Goal: Book appointment/travel/reservation

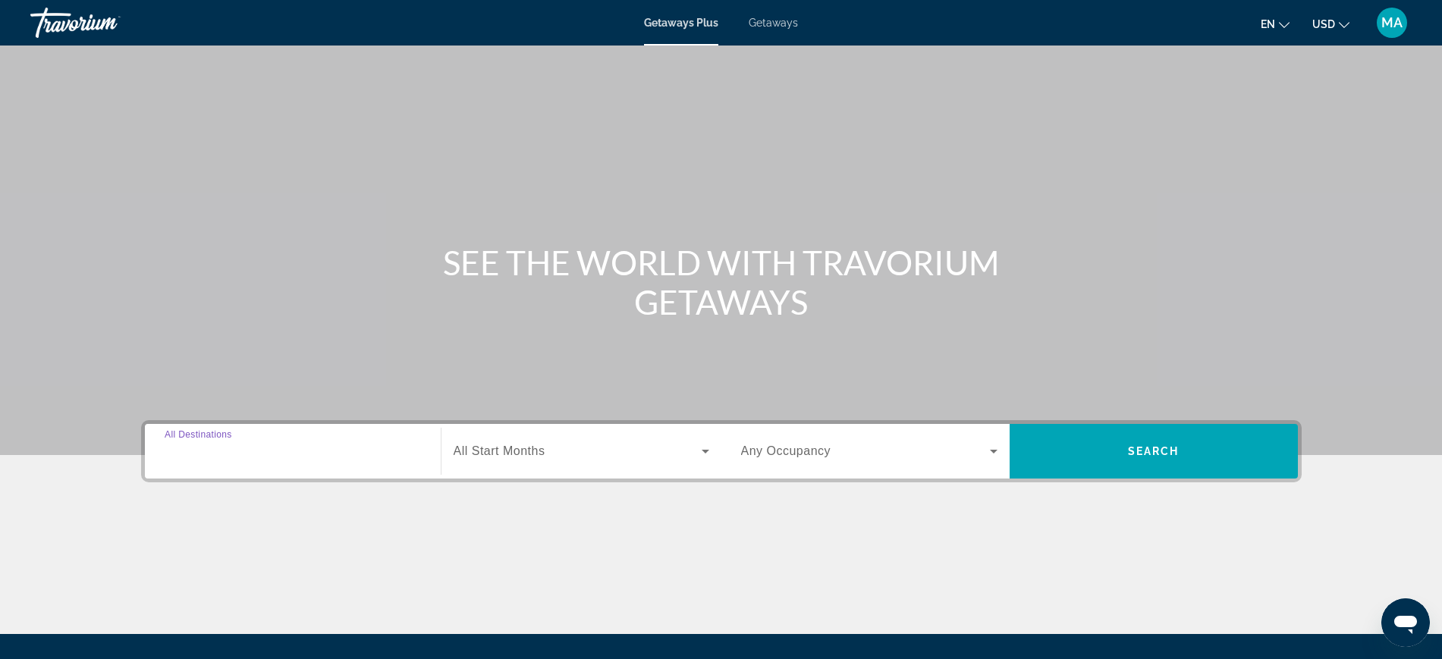
click at [386, 454] on input "Destination All Destinations" at bounding box center [293, 452] width 256 height 18
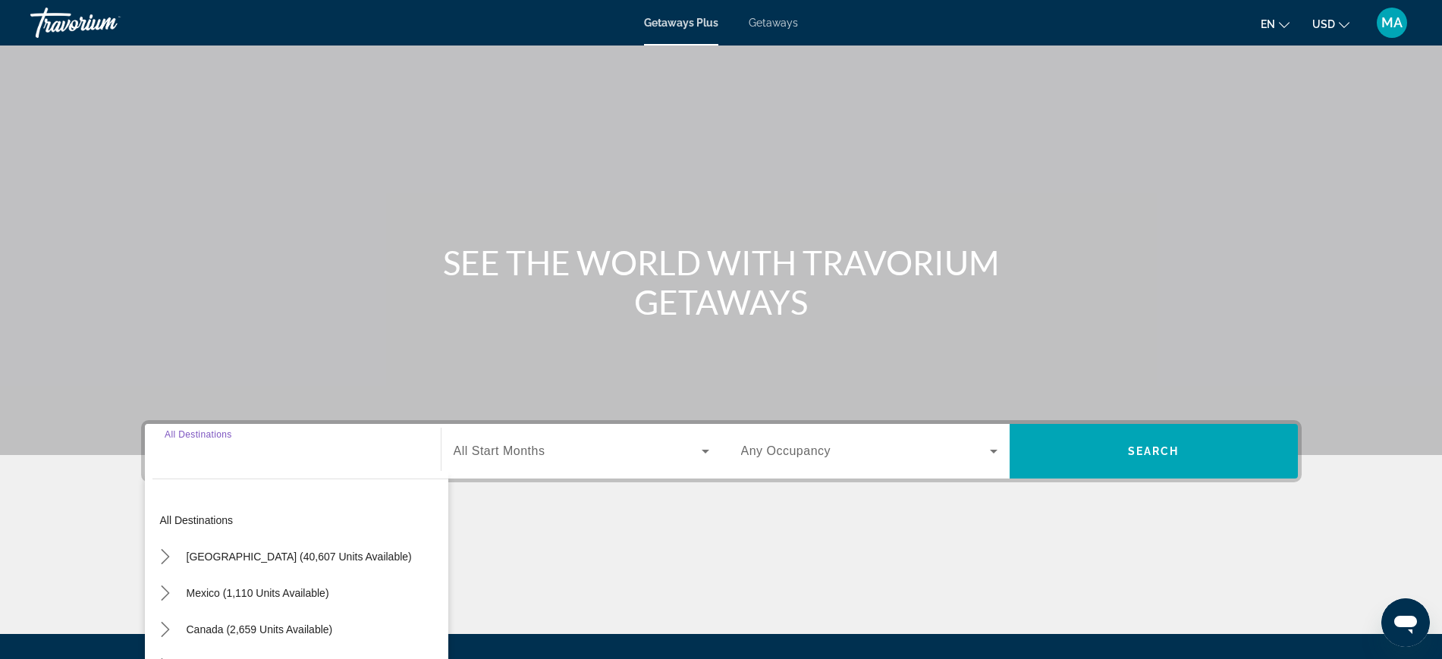
scroll to position [161, 0]
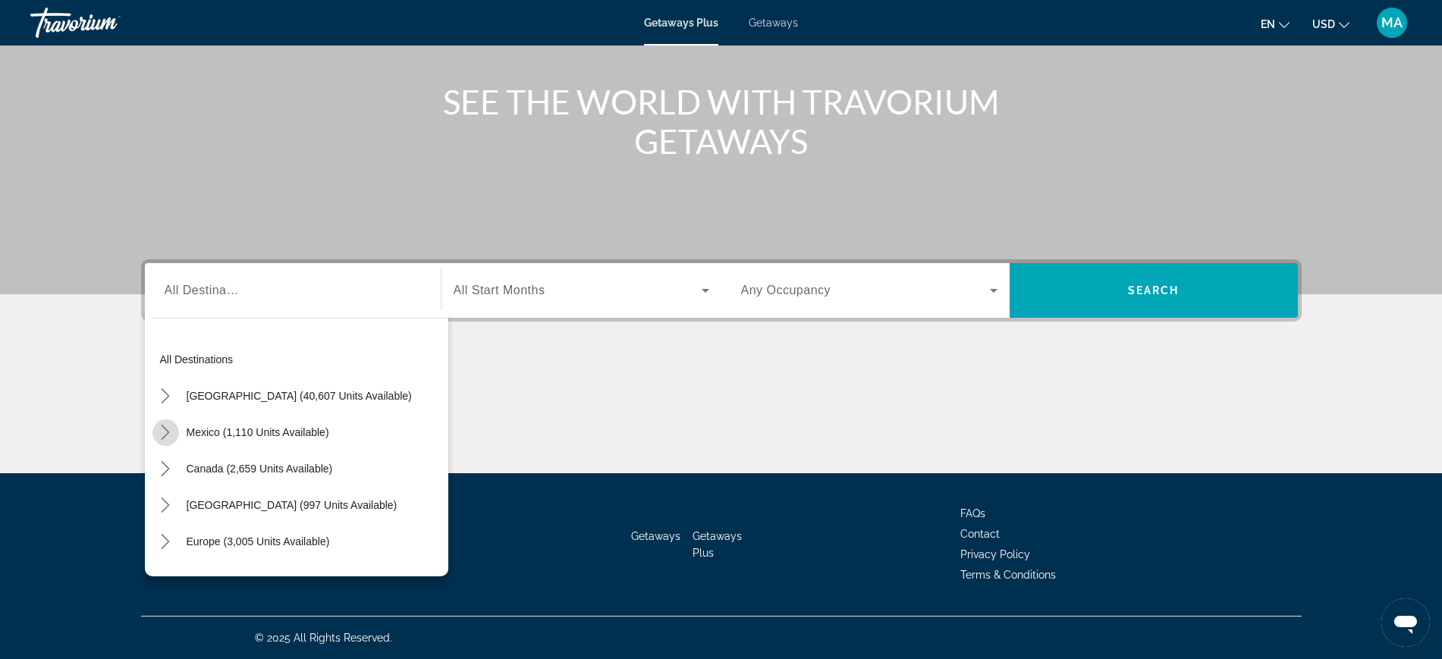
click at [165, 440] on mat-icon "Toggle Mexico (1,110 units available) submenu" at bounding box center [165, 433] width 27 height 27
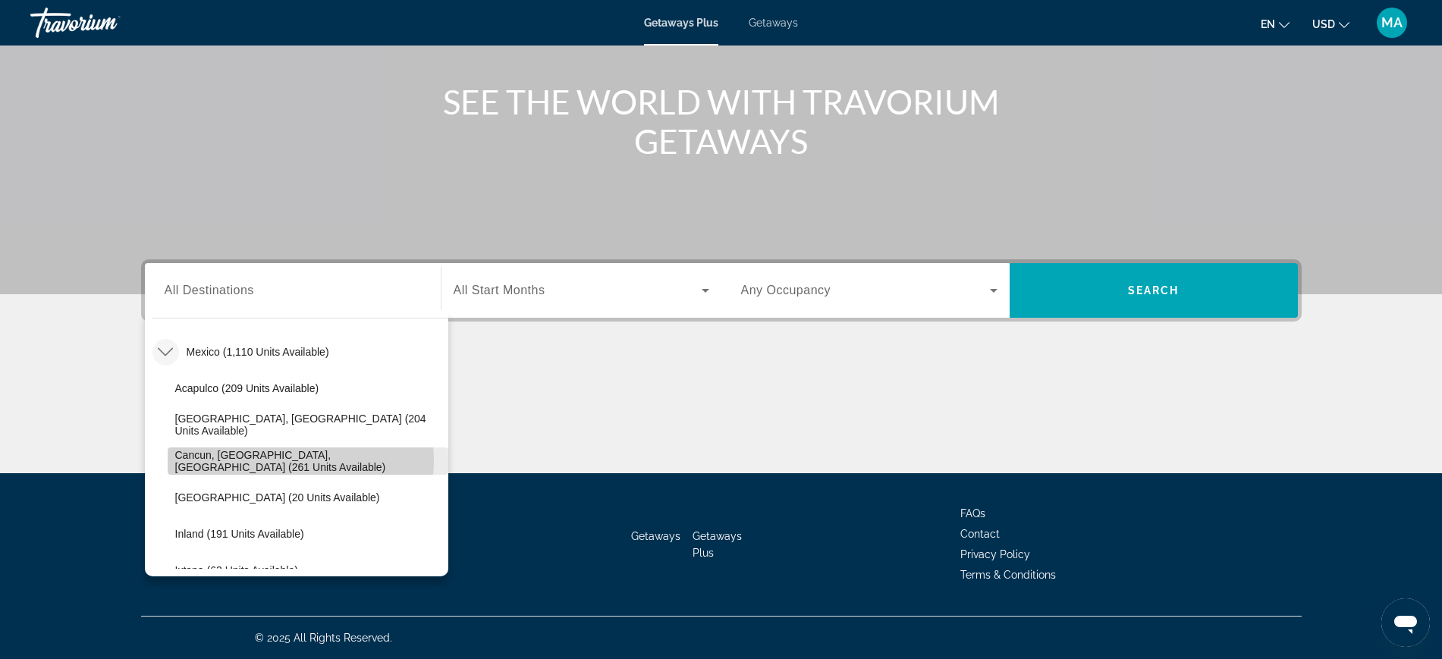
click at [273, 461] on span "Cancun, [GEOGRAPHIC_DATA], [GEOGRAPHIC_DATA] (261 units available)" at bounding box center [308, 461] width 266 height 24
type input "**********"
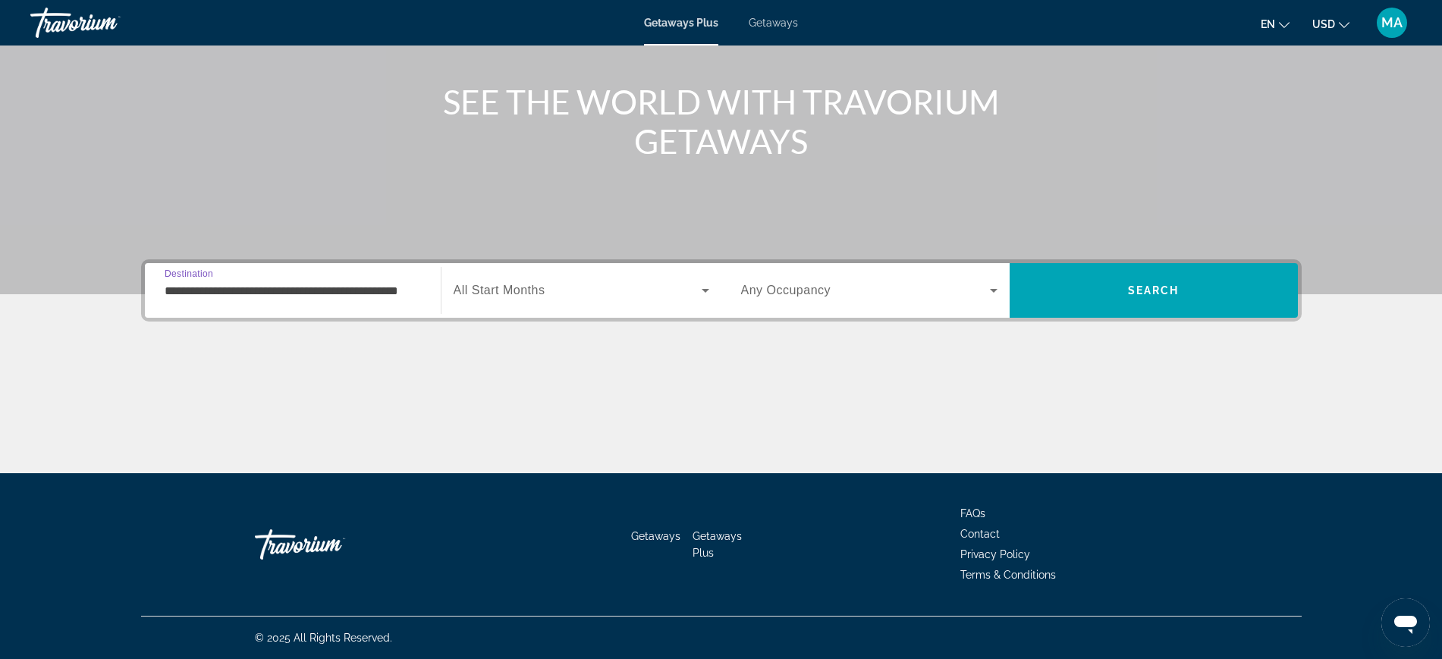
click at [681, 298] on span "Search widget" at bounding box center [578, 290] width 248 height 18
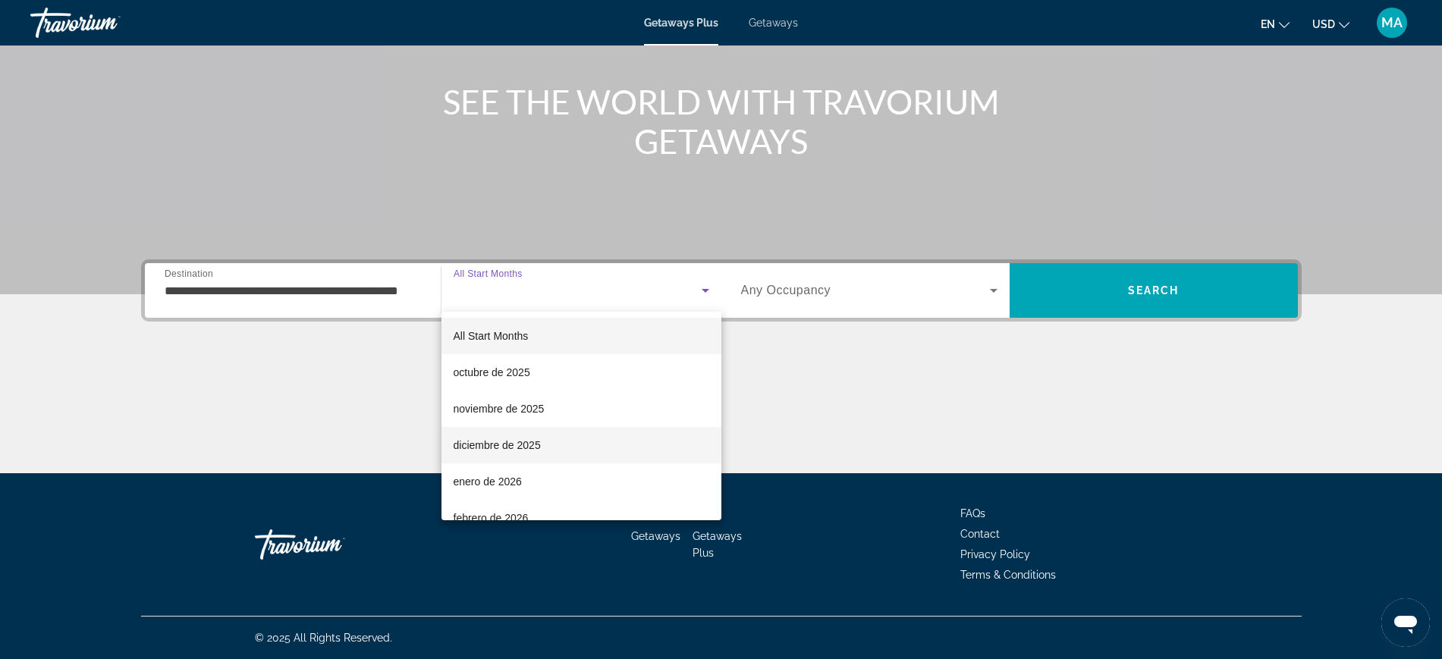
click at [605, 444] on mat-option "diciembre de 2025" at bounding box center [582, 445] width 280 height 36
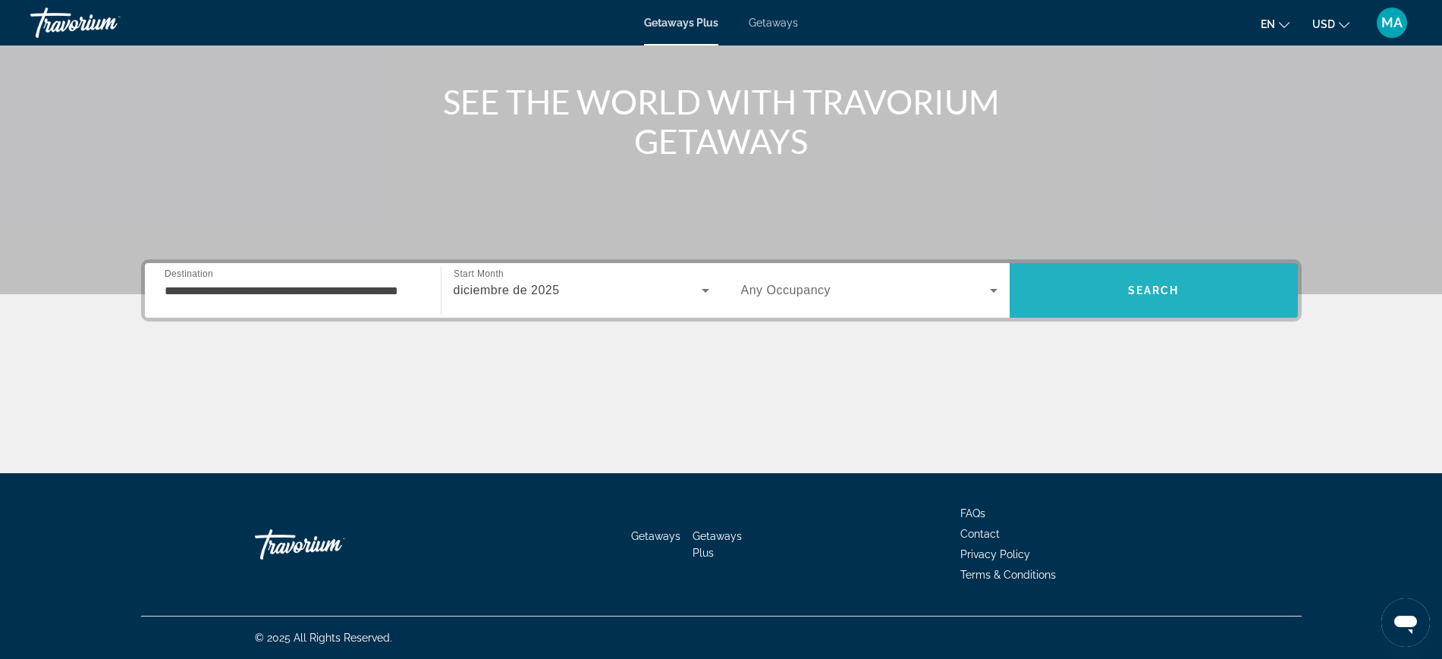
click at [1104, 293] on span "Search" at bounding box center [1154, 290] width 288 height 36
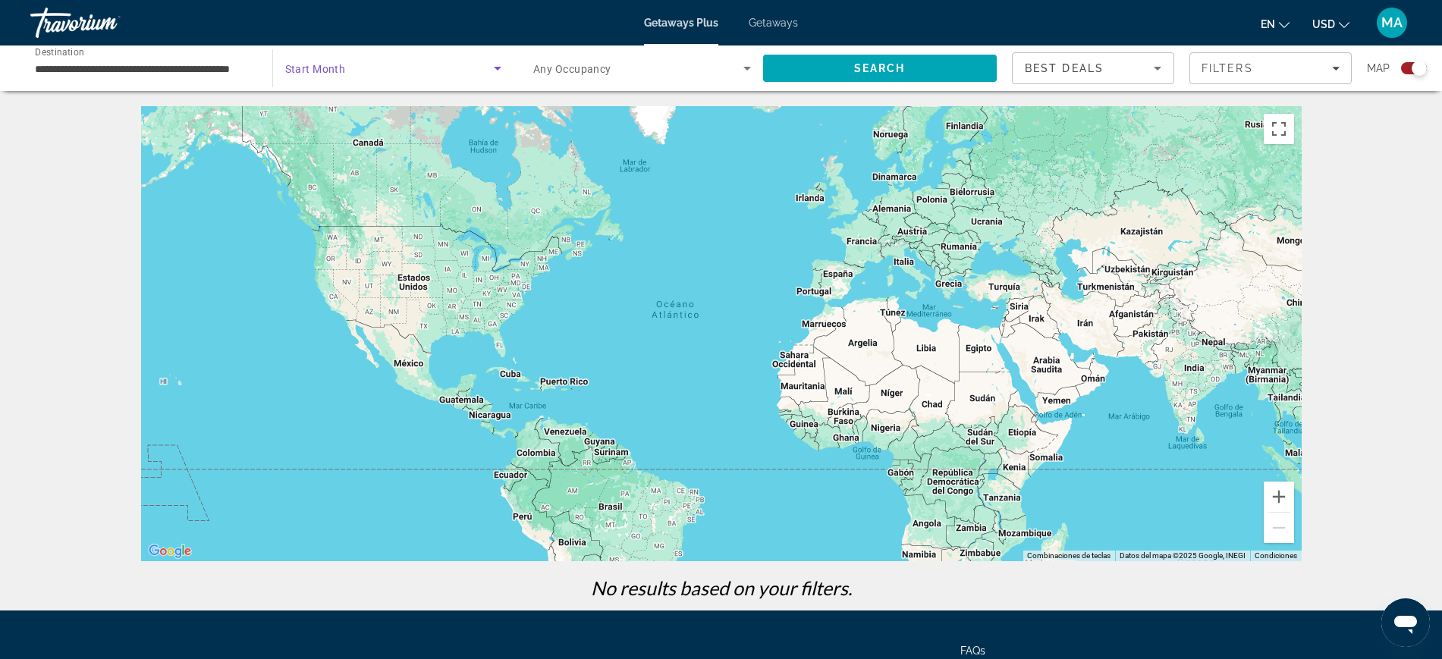
click at [491, 72] on icon "Search widget" at bounding box center [498, 68] width 18 height 18
click at [473, 115] on mat-option "All Start Months" at bounding box center [392, 114] width 241 height 36
click at [863, 75] on span "Search" at bounding box center [880, 68] width 234 height 36
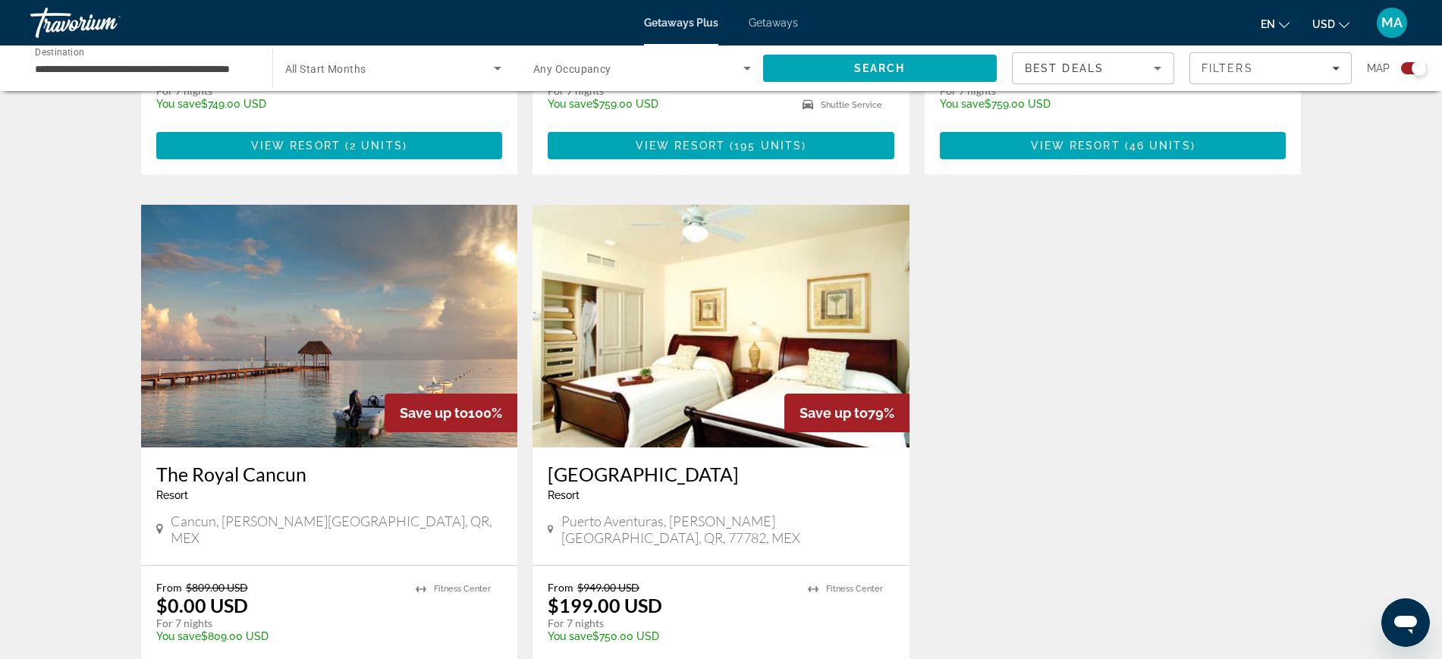
scroll to position [664, 0]
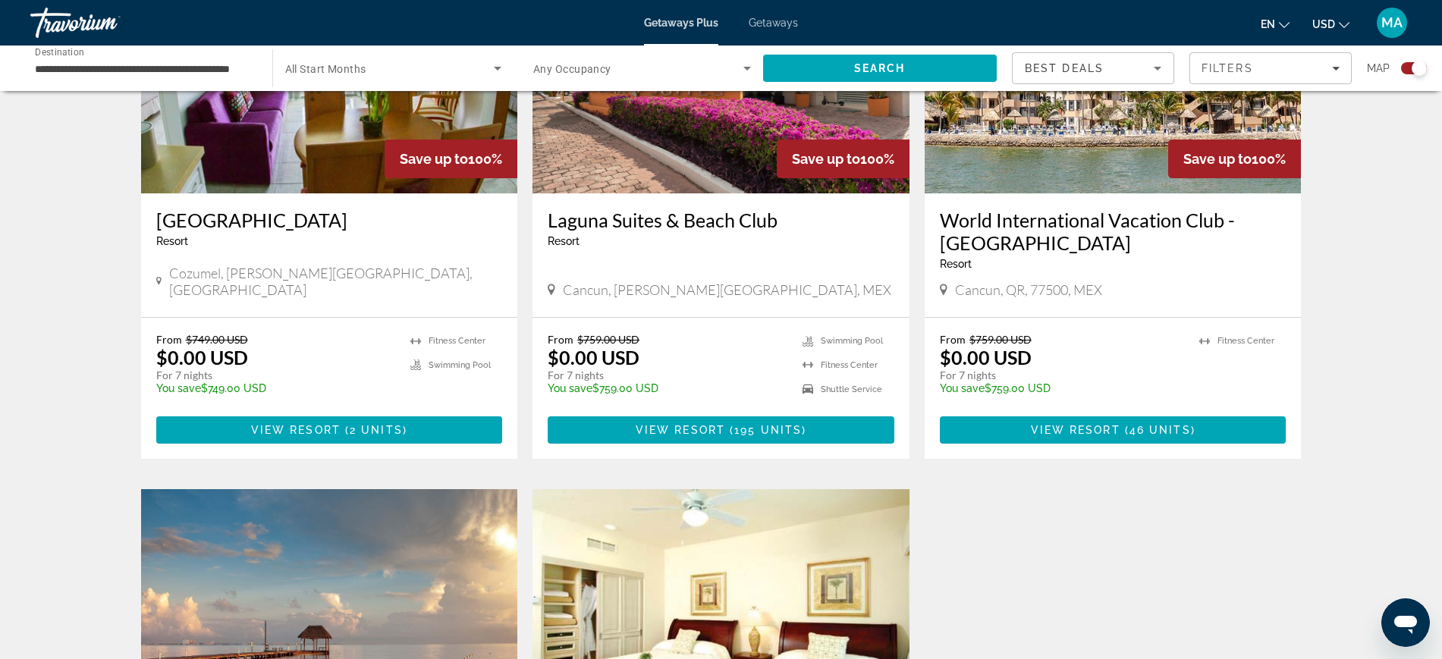
click at [1071, 164] on img "Main content" at bounding box center [1113, 72] width 377 height 243
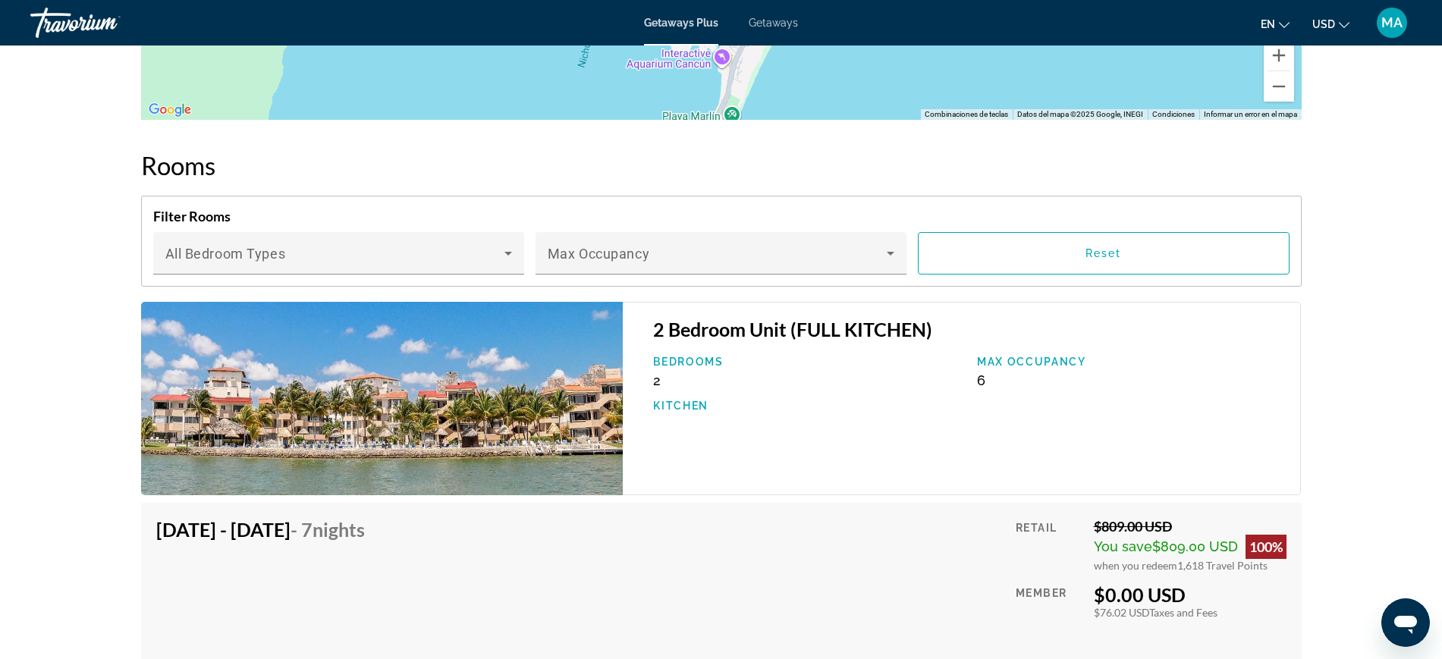
scroll to position [2181, 0]
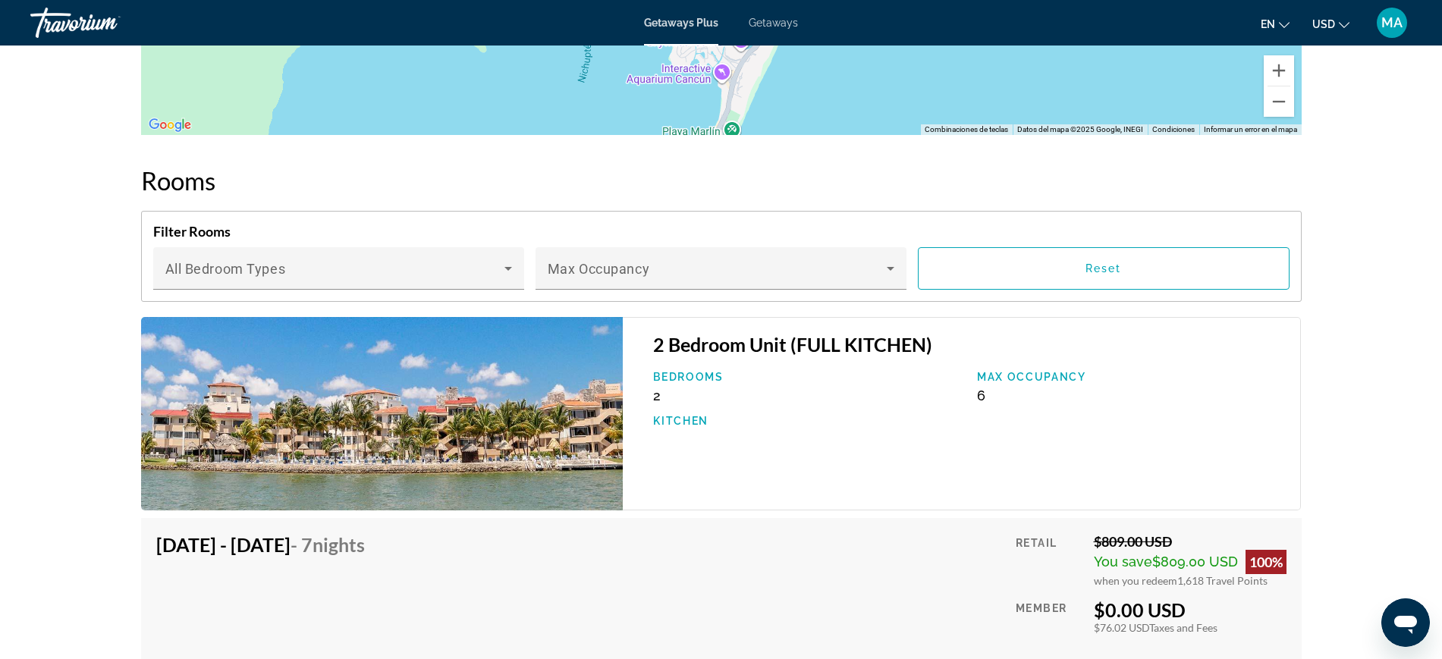
click at [822, 230] on h4 "Filter Rooms" at bounding box center [721, 231] width 1137 height 17
click at [857, 295] on div "Filter Rooms Bedroom Types All Bedroom Types Max Occupancy Reset" at bounding box center [721, 256] width 1161 height 91
click at [854, 252] on div "Max Occupancy" at bounding box center [721, 268] width 347 height 42
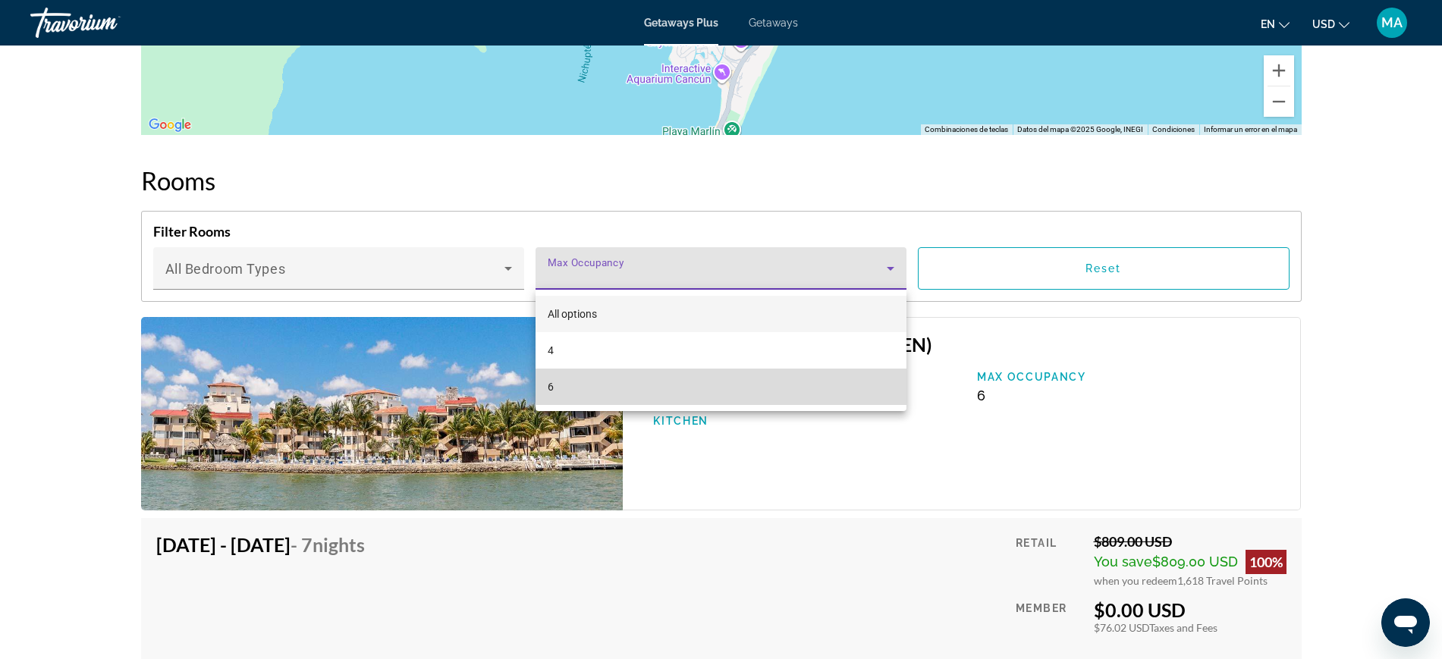
click at [737, 370] on mat-option "6" at bounding box center [721, 387] width 371 height 36
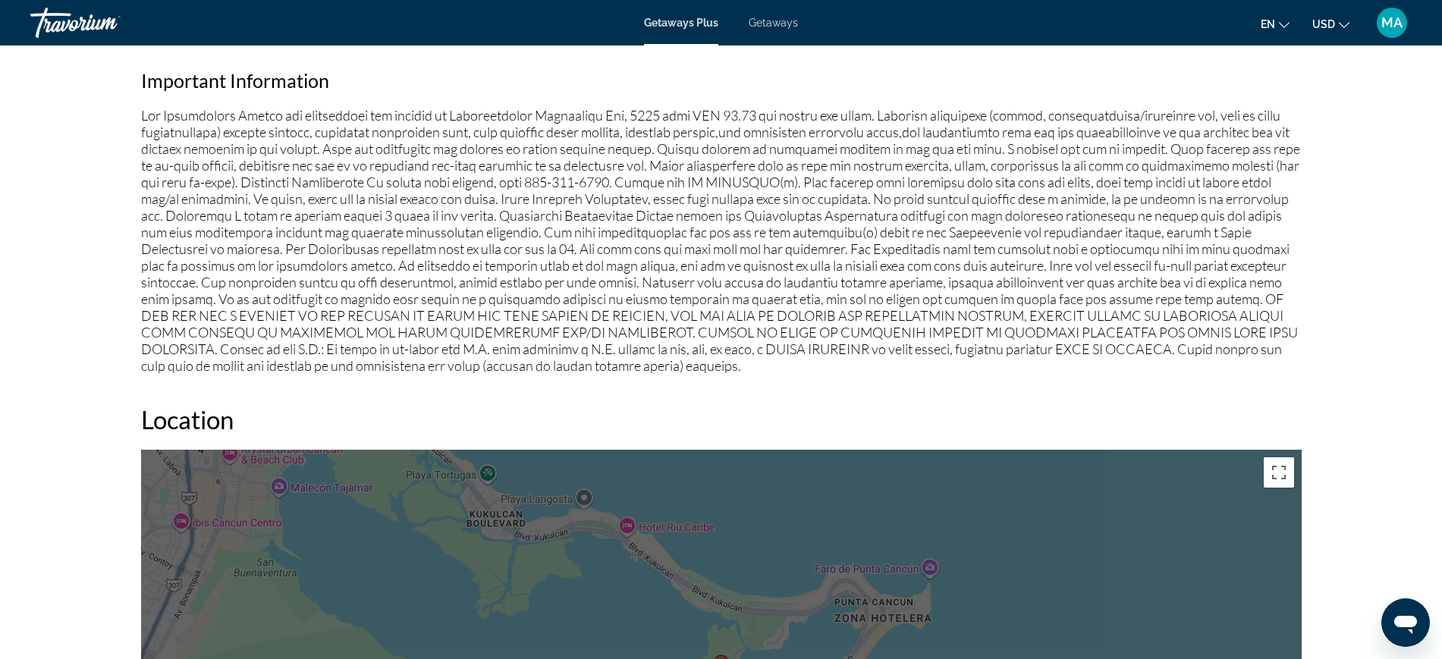
scroll to position [1328, 0]
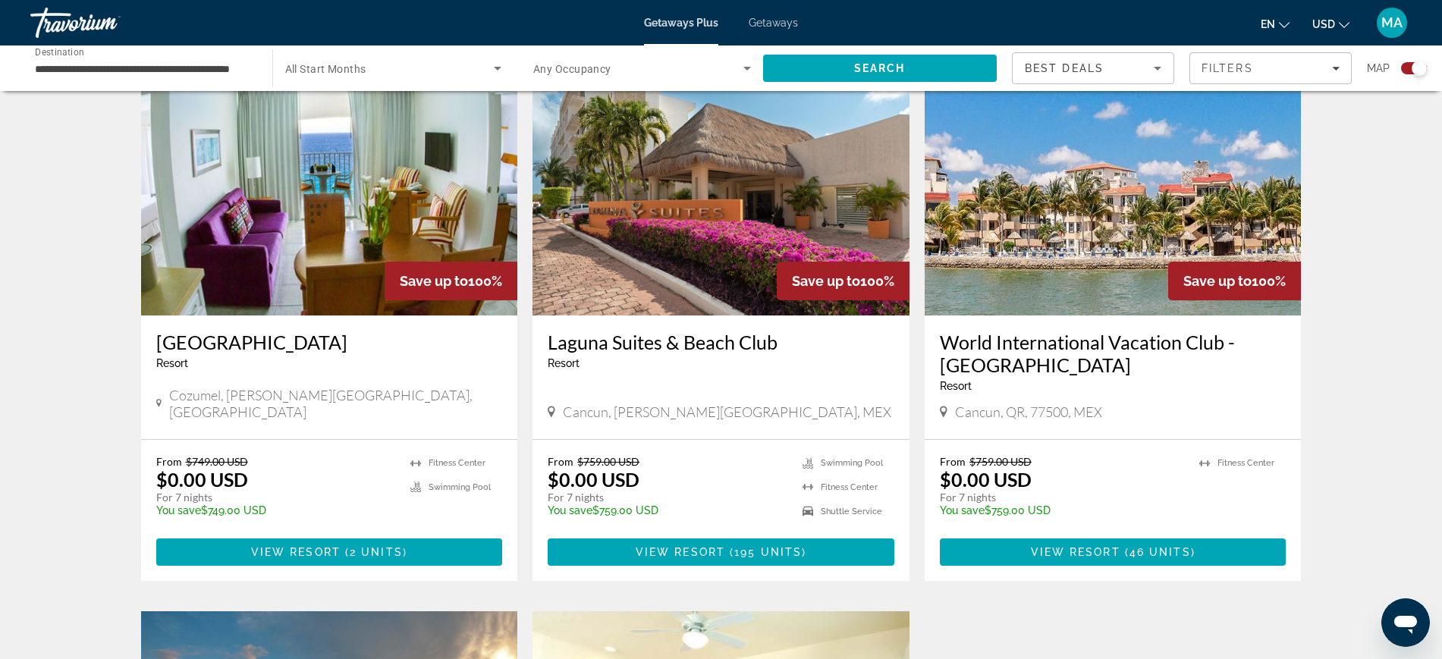
scroll to position [569, 0]
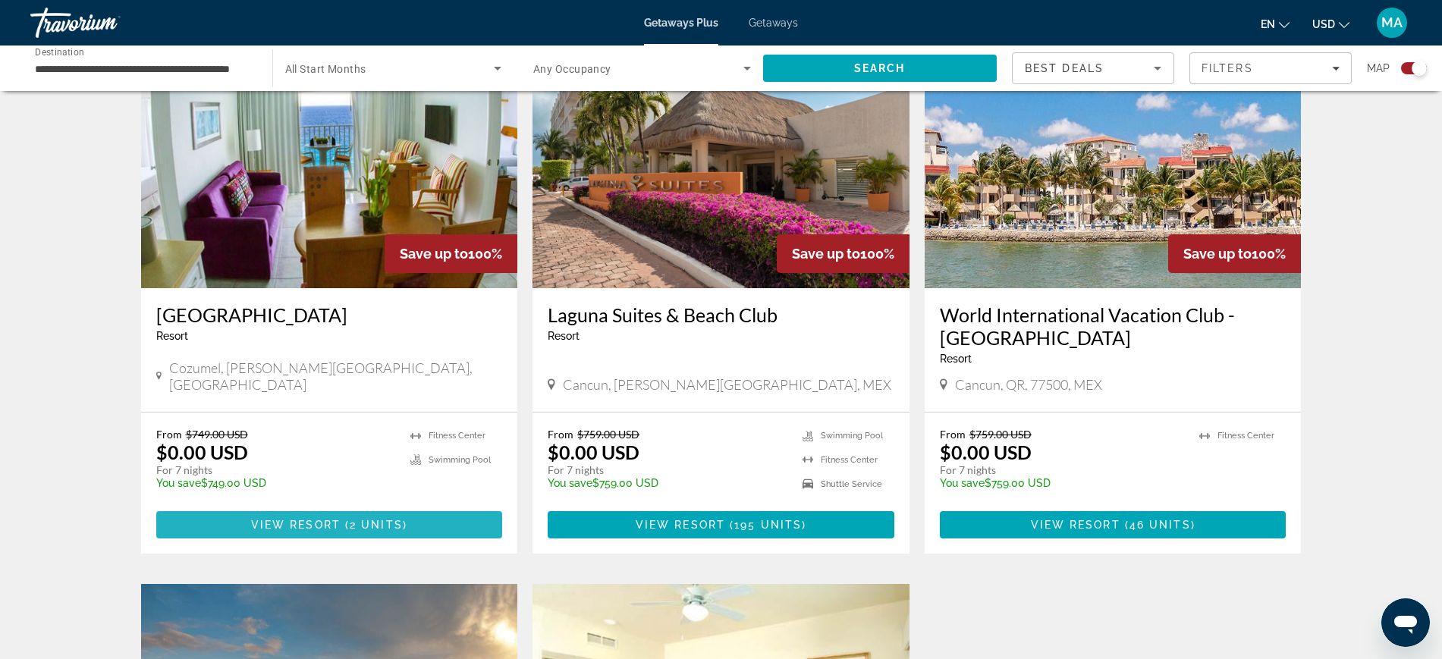
click at [308, 521] on span "View Resort" at bounding box center [296, 525] width 90 height 12
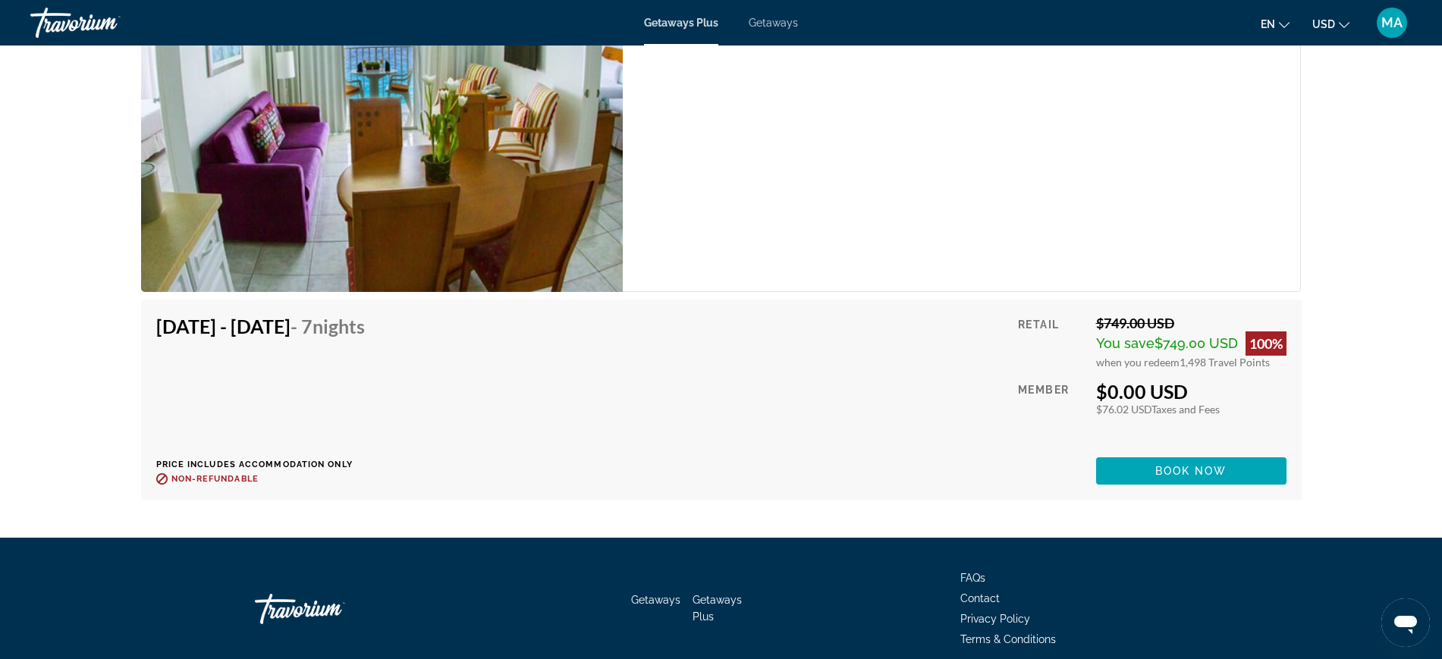
scroll to position [2750, 0]
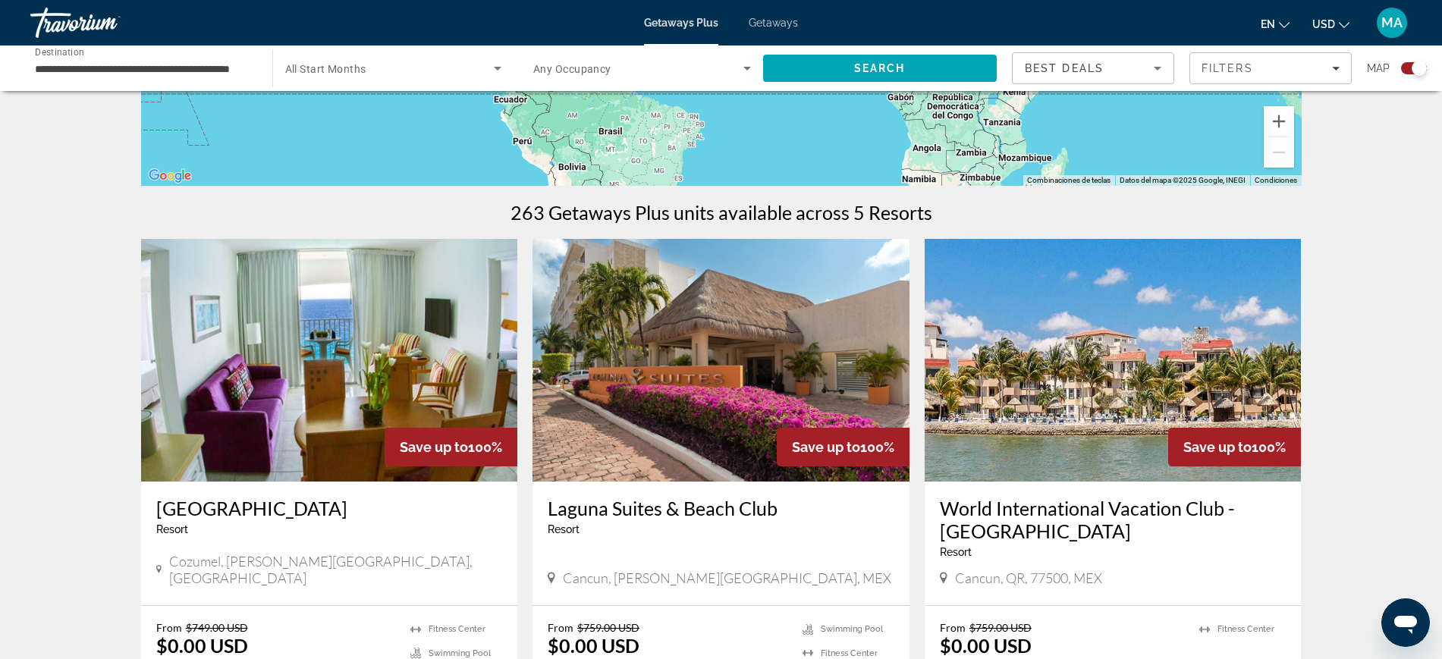
scroll to position [379, 0]
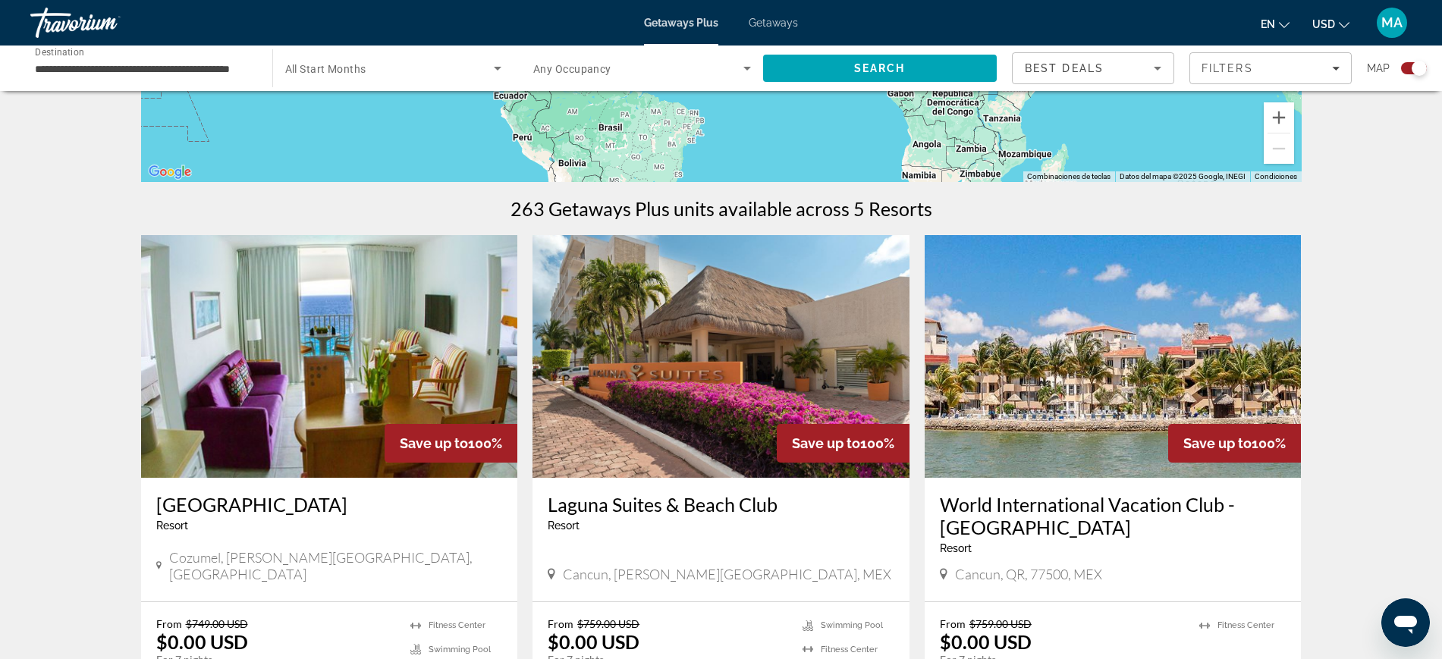
click at [760, 398] on img "Main content" at bounding box center [721, 356] width 377 height 243
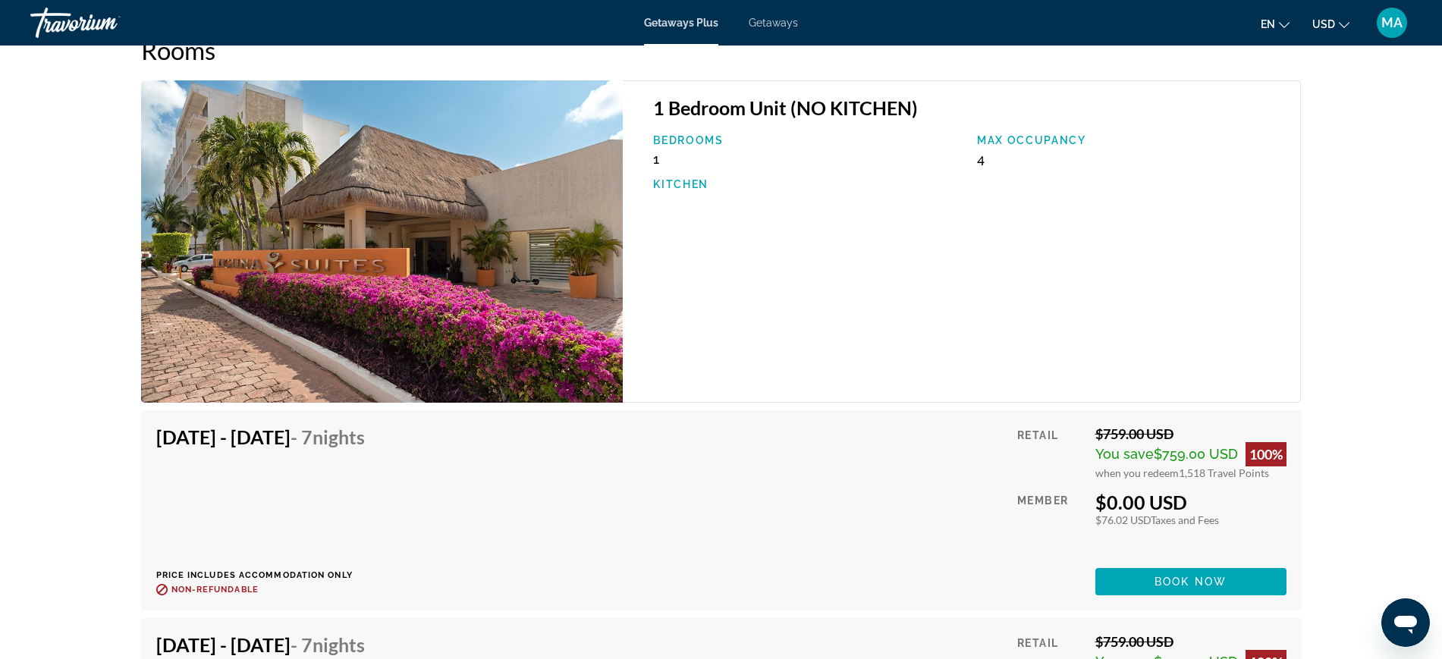
scroll to position [2181, 0]
